Goal: Task Accomplishment & Management: Complete application form

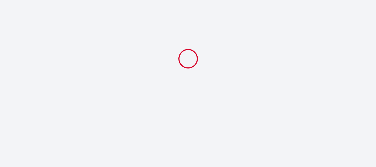
select select "21:30"
select select "07:30"
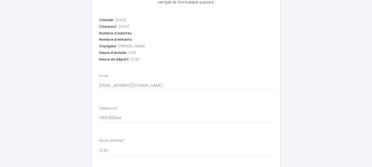
scroll to position [193, 0]
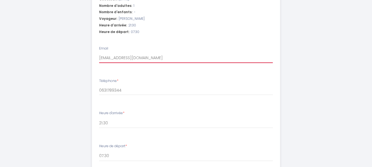
drag, startPoint x: 160, startPoint y: 57, endPoint x: 83, endPoint y: 55, distance: 77.2
click at [83, 55] on div "URBAIN - Dreamy Flat Lyon Étape 1 de 3 Afin de préparer au mieux votre arrivée,…" at bounding box center [186, 36] width 282 height 458
type input "caroline.faucher63@yahoo.fr"
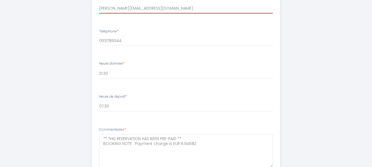
scroll to position [248, 0]
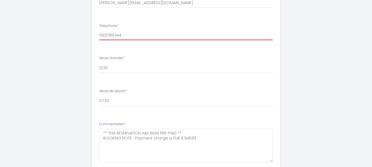
drag, startPoint x: 135, startPoint y: 34, endPoint x: 77, endPoint y: 34, distance: 58.4
type input "0676896857"
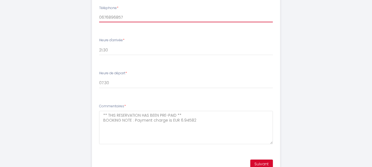
scroll to position [276, 0]
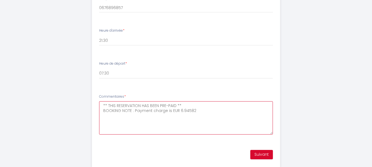
click at [157, 106] on textarea "** THIS RESERVATION HAS BEEN PRE-PAID ** BOOKING NOTE : Payment charge is EUR 6…" at bounding box center [186, 117] width 174 height 33
click at [202, 110] on textarea "** THIS RESERVATION HAS BEEN PRE-PAID ** BOOKING NOTE : Payment charge is EUR 6…" at bounding box center [186, 117] width 174 height 33
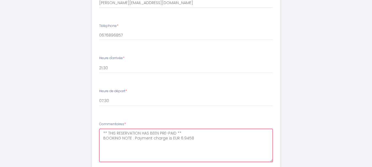
scroll to position [220, 0]
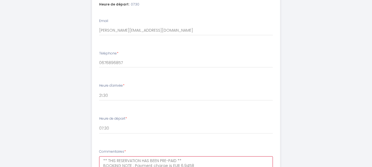
type textarea "** THIS RESERVATION HAS BEEN PRE-PAID ** BOOKING NOTE : Payment charge is EUR 6…"
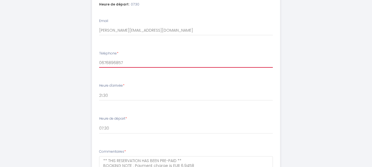
drag, startPoint x: 135, startPoint y: 61, endPoint x: 92, endPoint y: 61, distance: 43.0
click at [92, 61] on div "Checkin: 2025-10-12 Checkout: 2025-10-17 Nombre d'adultes: 1 Nombre d'enfants: …" at bounding box center [186, 76] width 195 height 252
type input "0631789344"
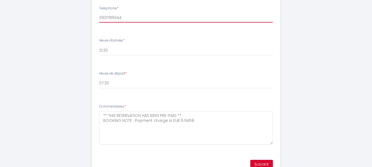
scroll to position [276, 0]
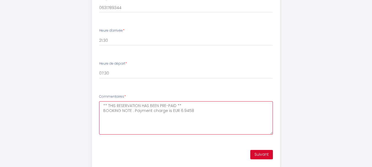
click at [208, 113] on textarea "** THIS RESERVATION HAS BEEN PRE-PAID ** BOOKING NOTE : Payment charge is EUR 6…" at bounding box center [186, 117] width 174 height 33
click at [182, 115] on textarea "** THIS RESERVATION HAS BEEN PRE-PAID ** BOOKING NOTE : Payment charge is EUR 6…" at bounding box center [186, 117] width 174 height 33
click at [202, 110] on textarea "** THIS RESERVATION HAS BEEN PRE-PAID ** BOOKING NOTE : Payment charge is EUR 6…" at bounding box center [186, 117] width 174 height 33
click at [183, 122] on textarea "** THIS RESERVATION HAS BEEN PRE-PAID ** BOOKING NOTE : Payment charge is EUR 6…" at bounding box center [186, 117] width 174 height 33
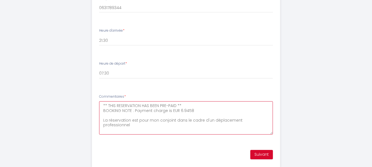
click at [174, 120] on textarea "** THIS RESERVATION HAS BEEN PRE-PAID ** BOOKING NOTE : Payment charge is EUR 6…" at bounding box center [186, 117] width 174 height 33
click at [157, 125] on textarea "** THIS RESERVATION HAS BEEN PRE-PAID ** BOOKING NOTE : Payment charge is EUR 6…" at bounding box center [186, 117] width 174 height 33
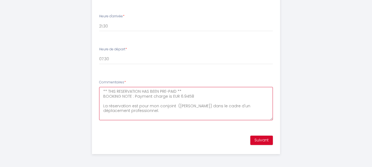
scroll to position [291, 0]
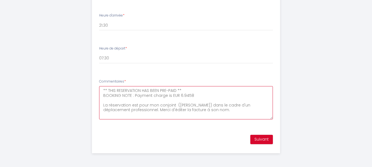
type textarea "** THIS RESERVATION HAS BEEN PRE-PAID ** BOOKING NOTE : Payment charge is EUR 6…"
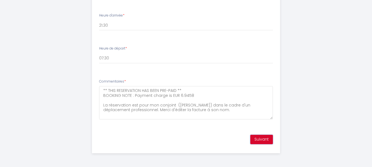
click at [263, 139] on button "Suivant" at bounding box center [261, 139] width 23 height 9
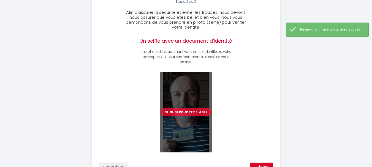
scroll to position [178, 0]
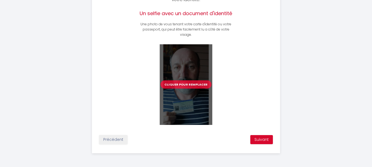
drag, startPoint x: 230, startPoint y: 91, endPoint x: 233, endPoint y: 83, distance: 8.6
click at [230, 88] on div "Cliquer pour remplacer" at bounding box center [186, 84] width 126 height 81
click at [193, 87] on button "Cliquer pour remplacer" at bounding box center [186, 84] width 51 height 8
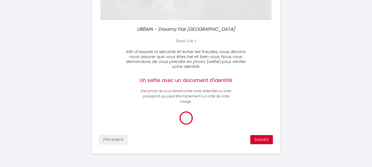
scroll to position [145, 0]
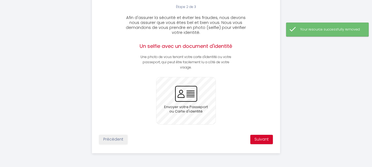
click at [192, 98] on input "file" at bounding box center [186, 100] width 59 height 47
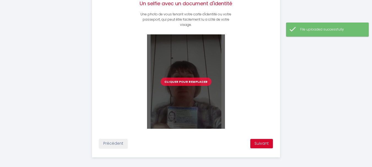
scroll to position [192, 0]
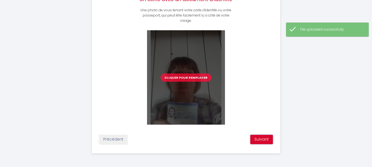
click at [268, 141] on button "Suivant" at bounding box center [261, 139] width 23 height 9
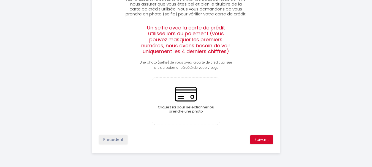
scroll to position [136, 0]
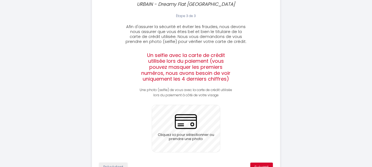
click at [187, 126] on input "file" at bounding box center [186, 128] width 68 height 47
click at [182, 120] on input "file" at bounding box center [186, 128] width 68 height 47
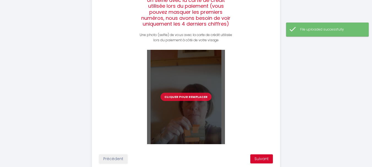
scroll to position [210, 0]
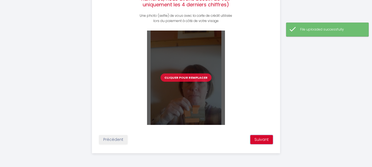
click at [263, 138] on button "Suivant" at bounding box center [261, 139] width 23 height 9
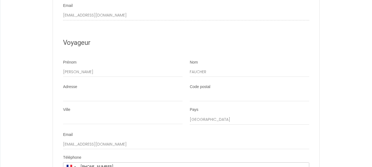
scroll to position [1543, 0]
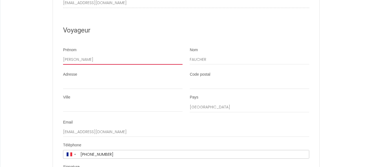
click at [79, 65] on input "[PERSON_NAME]" at bounding box center [123, 60] width 120 height 10
drag, startPoint x: 89, startPoint y: 71, endPoint x: 47, endPoint y: 71, distance: 42.4
type input "[PERSON_NAME]"
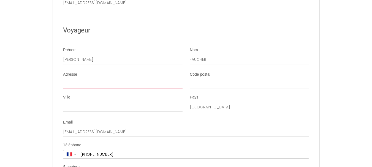
type input "[STREET_ADDRESS]"
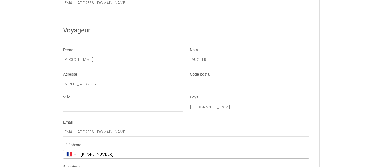
type input "63210"
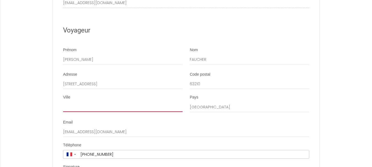
type input "NEBOUZAT"
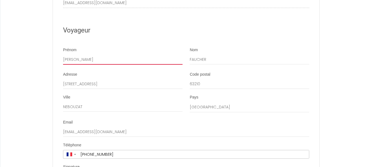
type input "[PERSON_NAME]"
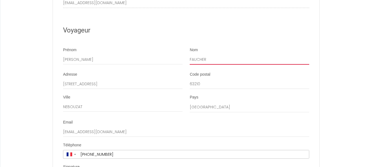
drag, startPoint x: 216, startPoint y: 68, endPoint x: 178, endPoint y: 68, distance: 38.0
click at [178, 68] on div "Prénom [PERSON_NAME]" at bounding box center [187, 58] width 254 height 23
type input "PEYRONNEL"
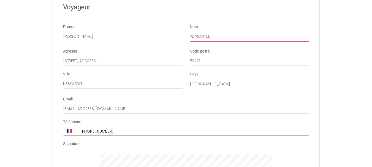
scroll to position [1598, 0]
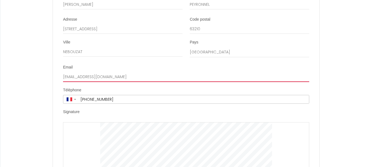
drag, startPoint x: 142, startPoint y: 87, endPoint x: 55, endPoint y: 83, distance: 87.7
click at [55, 82] on li "Email [EMAIL_ADDRESS][DOMAIN_NAME]" at bounding box center [186, 73] width 266 height 17
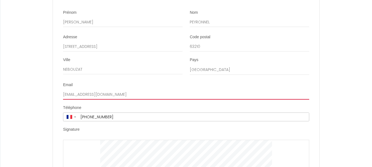
scroll to position [1611, 0]
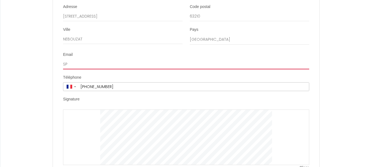
type input "S"
type input "C"
type input "[PERSON_NAME][EMAIL_ADDRESS][DOMAIN_NAME]"
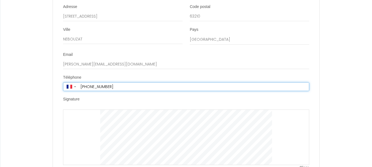
click at [124, 91] on input "[PHONE_NUMBER]" at bounding box center [194, 87] width 231 height 8
drag, startPoint x: 127, startPoint y: 100, endPoint x: 75, endPoint y: 96, distance: 52.2
click at [75, 91] on div "▼ [GEOGRAPHIC_DATA] (‫[GEOGRAPHIC_DATA]‬‎) +93 [GEOGRAPHIC_DATA] ([GEOGRAPHIC_D…" at bounding box center [186, 86] width 246 height 9
type input "[PHONE_NUMBER]"
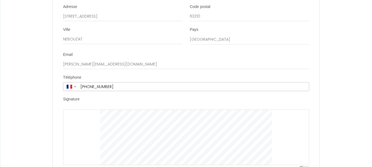
click at [90, 124] on div at bounding box center [186, 138] width 246 height 56
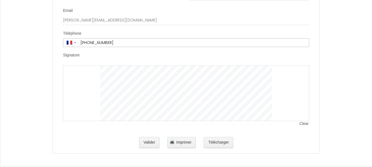
click at [101, 84] on div at bounding box center [186, 94] width 246 height 56
click at [97, 89] on div at bounding box center [186, 94] width 246 height 56
click at [84, 71] on div at bounding box center [186, 94] width 246 height 56
click at [72, 55] on label "Signature" at bounding box center [71, 56] width 17 height 6
click at [304, 121] on div at bounding box center [186, 94] width 246 height 56
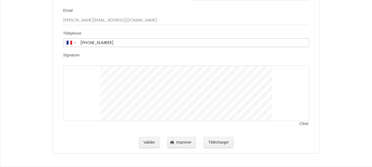
click at [96, 76] on div at bounding box center [186, 94] width 246 height 56
click at [93, 81] on div at bounding box center [186, 94] width 246 height 56
click at [222, 143] on button "Télécharger" at bounding box center [218, 142] width 29 height 11
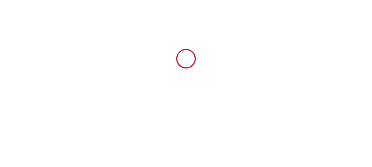
scroll to position [0, 0]
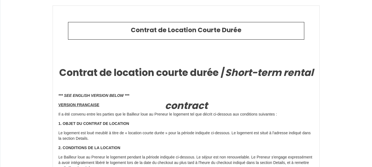
click at [252, 122] on p "1. OBJET DU CONTRAT DE LOCATION" at bounding box center [186, 124] width 256 height 6
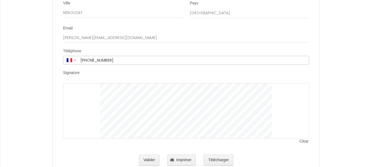
scroll to position [1666, 0]
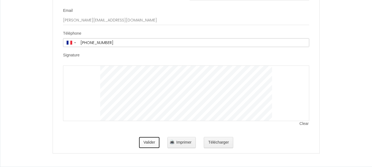
click at [147, 142] on button "Valider" at bounding box center [149, 142] width 21 height 11
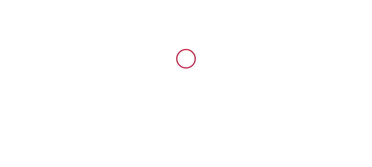
type input "45"
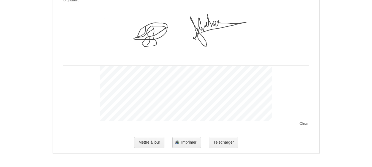
scroll to position [1721, 0]
click at [226, 142] on button "Télécharger" at bounding box center [223, 142] width 29 height 11
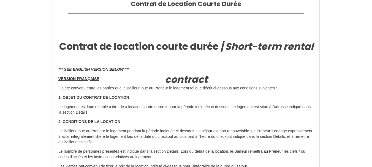
scroll to position [0, 0]
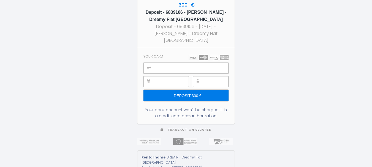
click at [197, 99] on input "Deposit 300 €" at bounding box center [186, 96] width 85 height 12
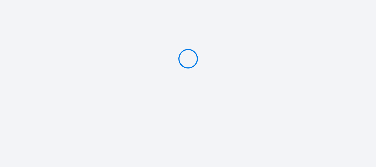
type input "Deposit 300 €"
